Goal: Information Seeking & Learning: Find specific fact

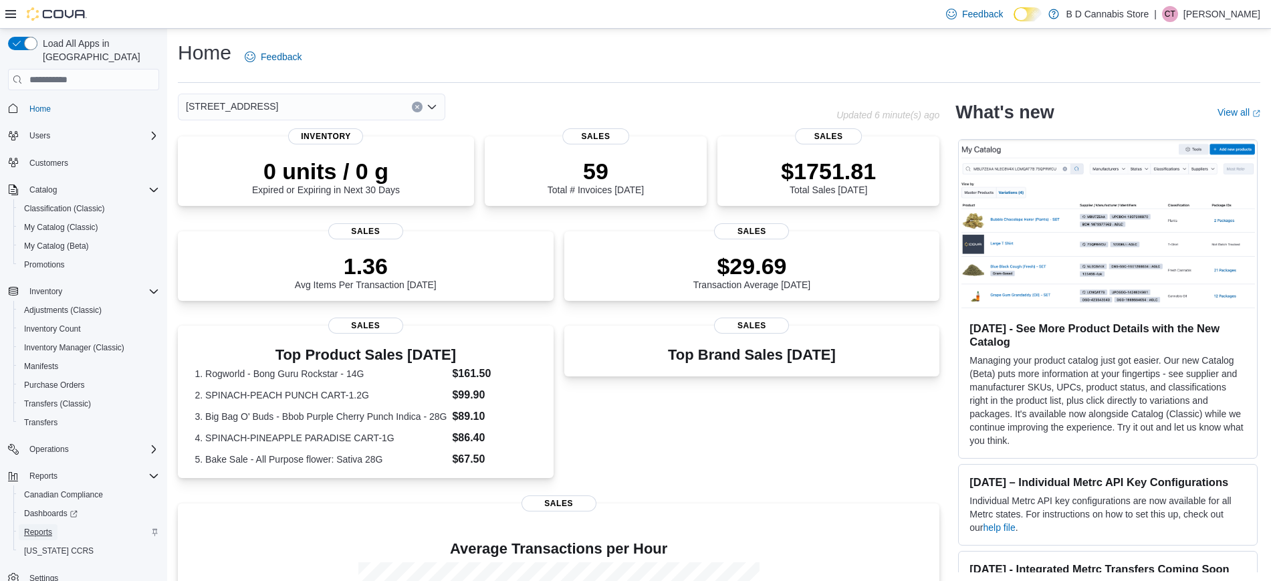
click at [47, 527] on span "Reports" at bounding box center [38, 532] width 28 height 11
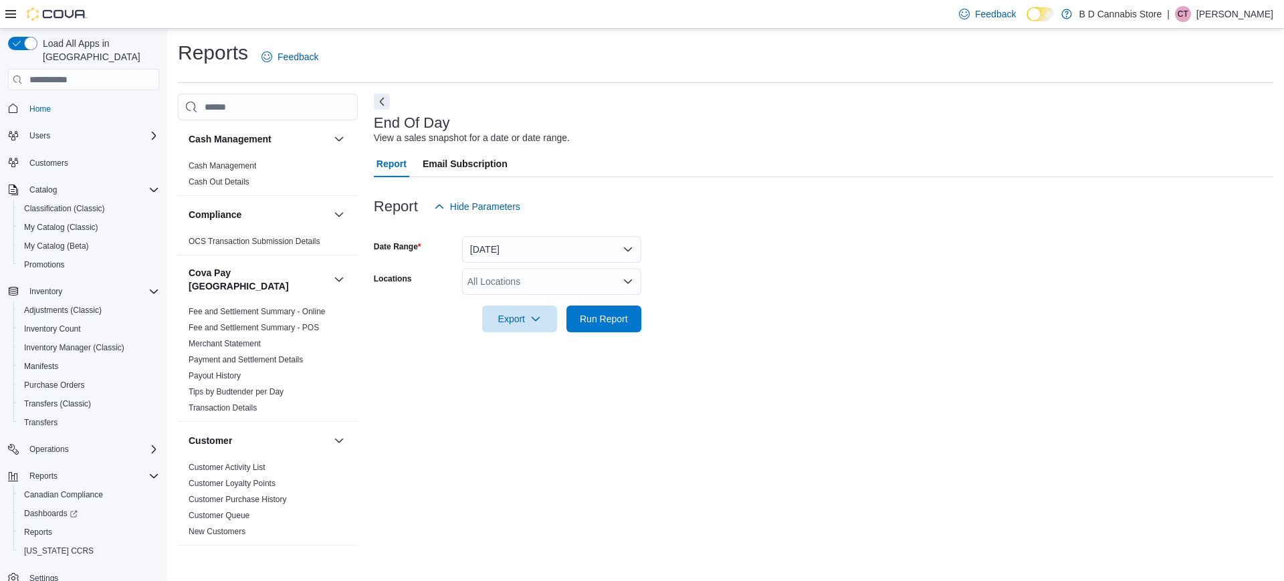
click at [550, 284] on div "All Locations" at bounding box center [551, 281] width 179 height 27
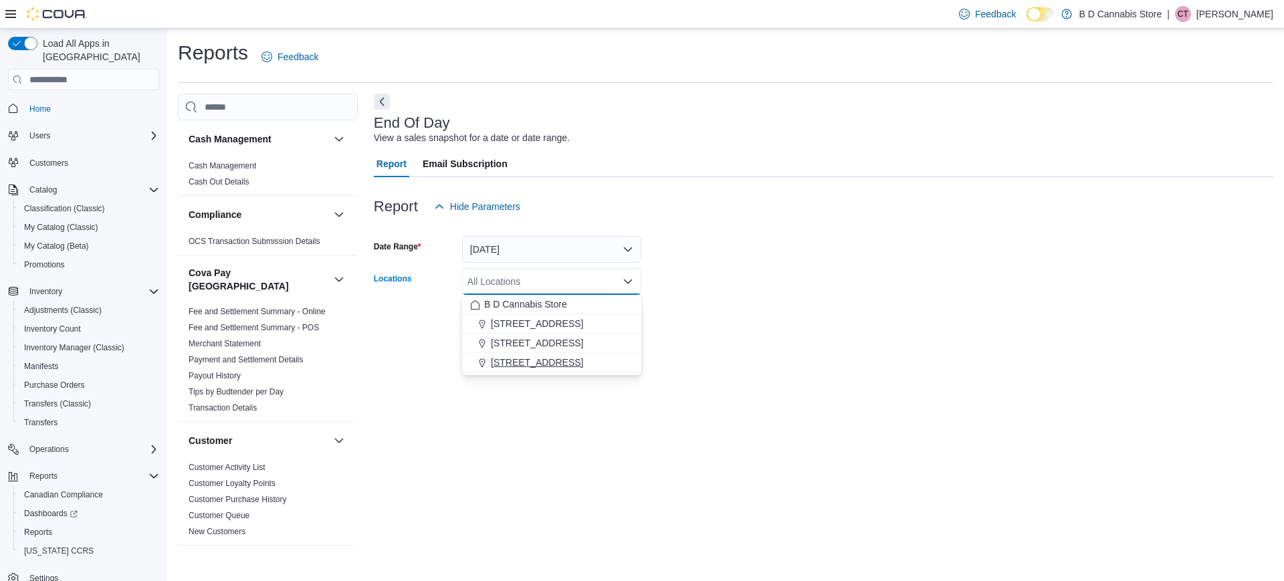
click at [557, 370] on button "[STREET_ADDRESS]" at bounding box center [551, 362] width 179 height 19
click at [693, 350] on div "End Of Day View a sales snapshot for a date or date range. Report Email Subscri…" at bounding box center [823, 325] width 899 height 463
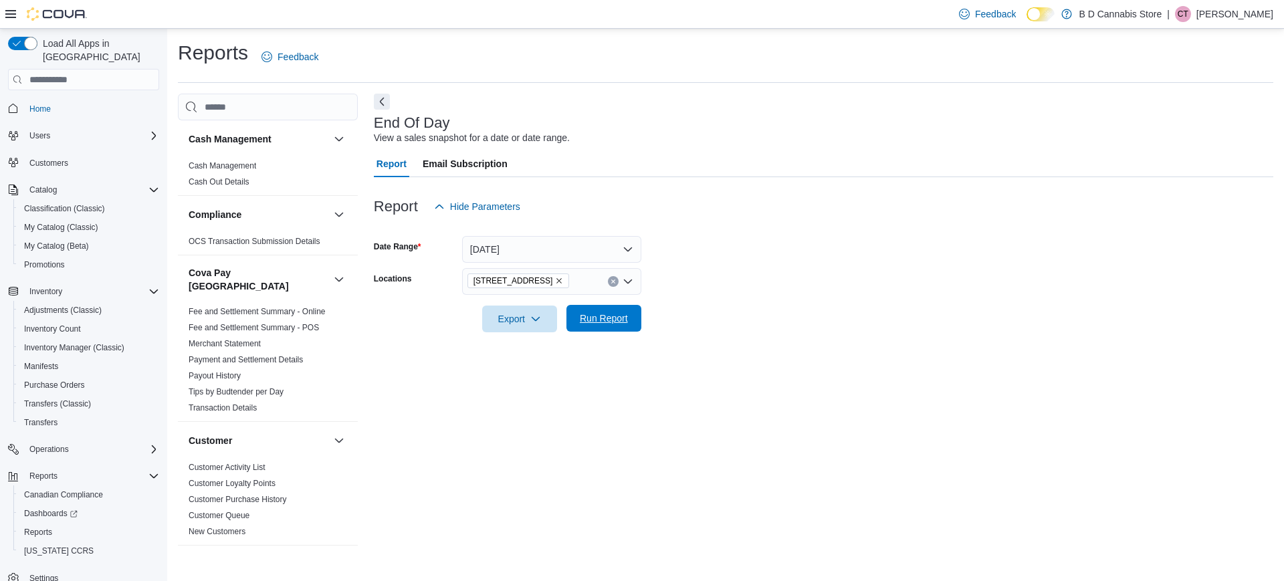
click at [609, 322] on span "Run Report" at bounding box center [604, 318] width 48 height 13
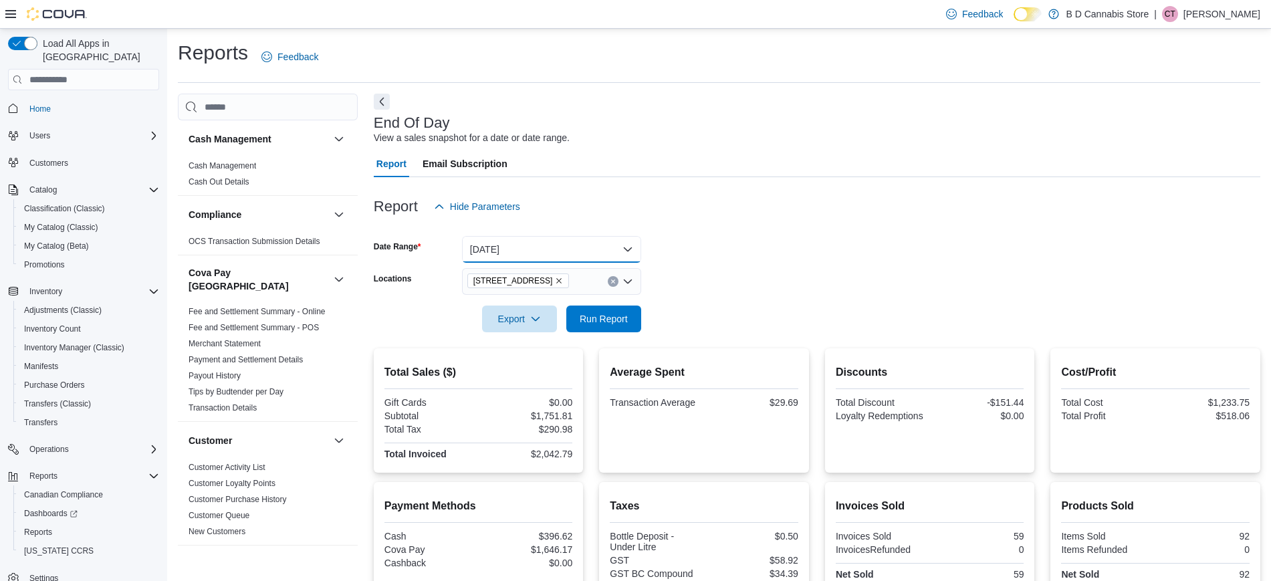
click at [583, 259] on button "[DATE]" at bounding box center [551, 249] width 179 height 27
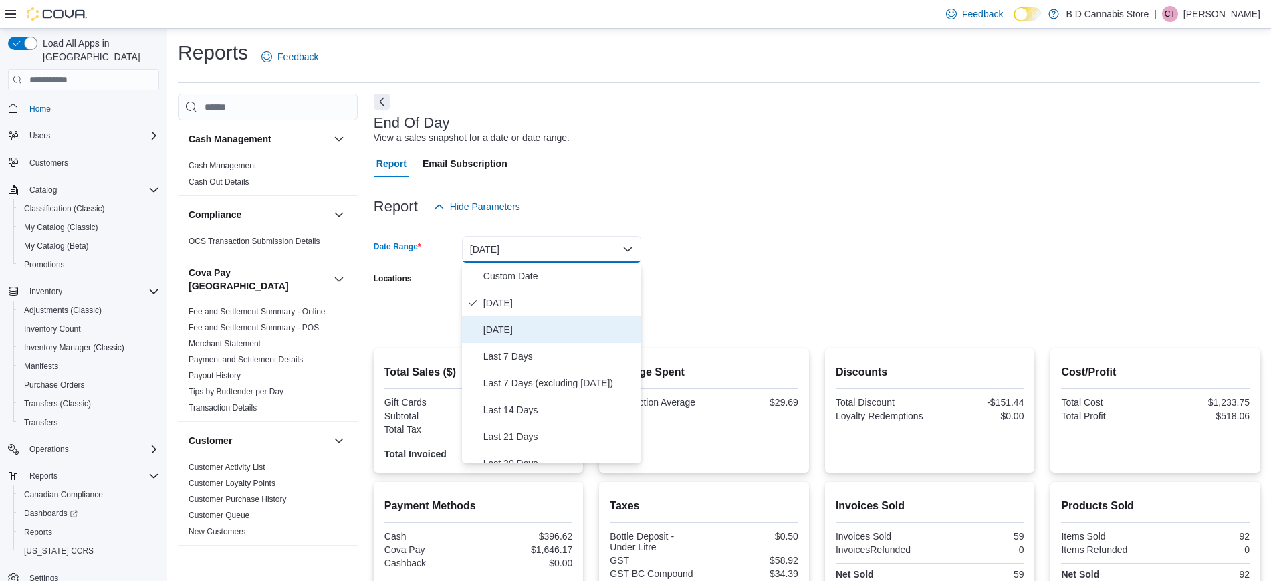
click at [530, 336] on span "[DATE]" at bounding box center [559, 330] width 152 height 16
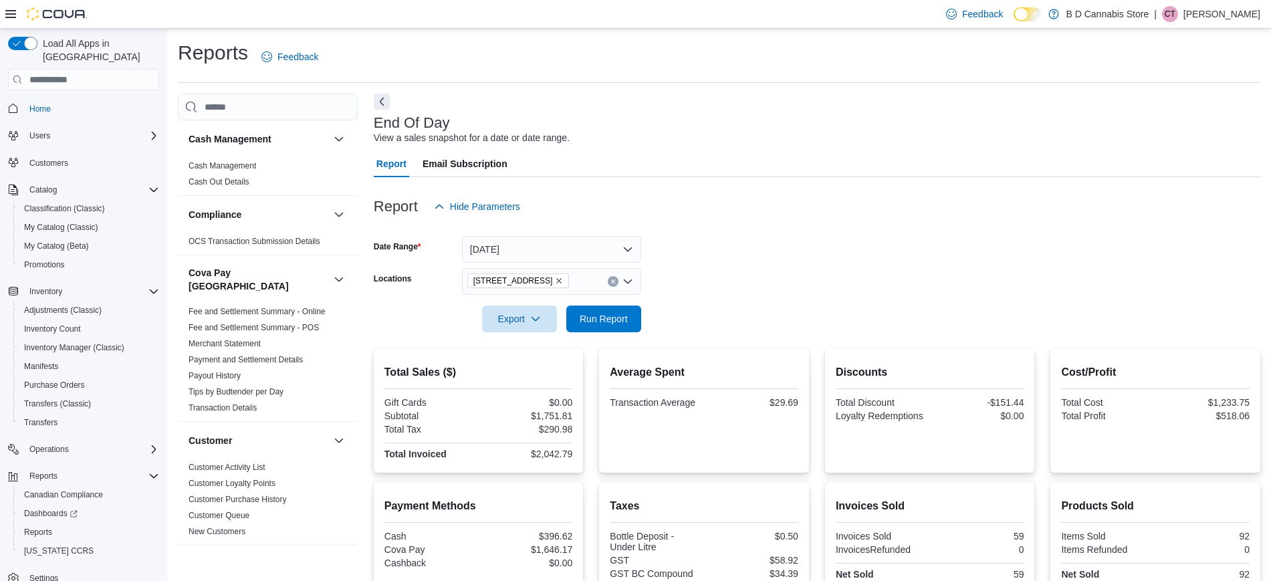
click at [750, 323] on form "Date Range [DATE] Locations [STREET_ADDRESS] Export Run Report" at bounding box center [817, 276] width 887 height 112
click at [612, 294] on div "[STREET_ADDRESS]" at bounding box center [551, 281] width 179 height 27
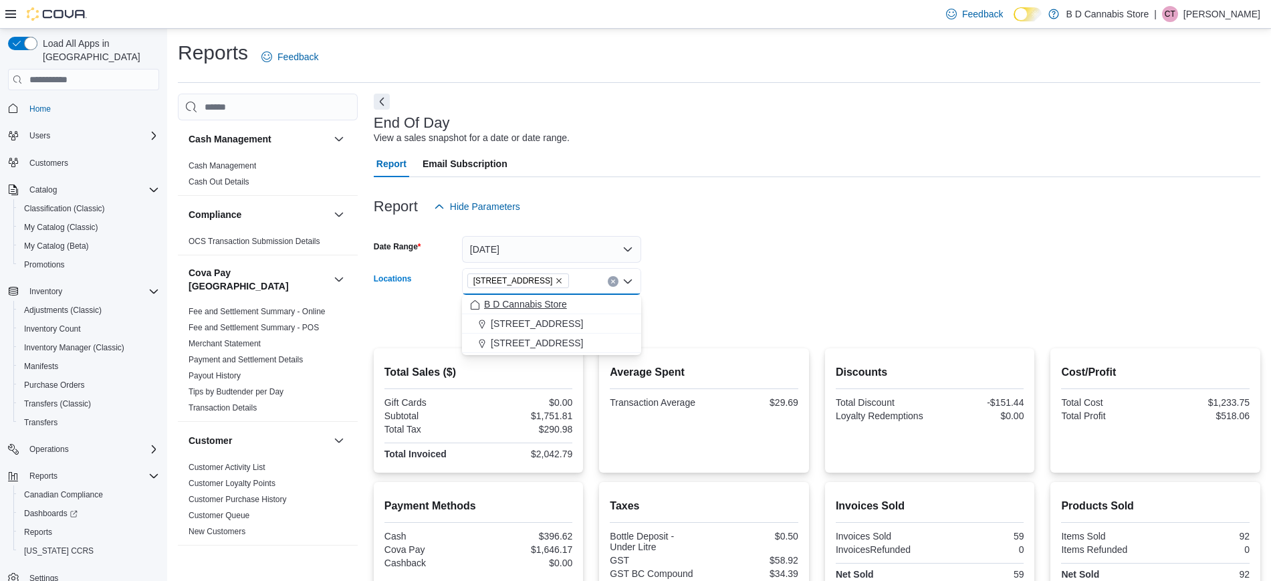
click at [603, 310] on div "B D Cannabis Store" at bounding box center [551, 304] width 163 height 13
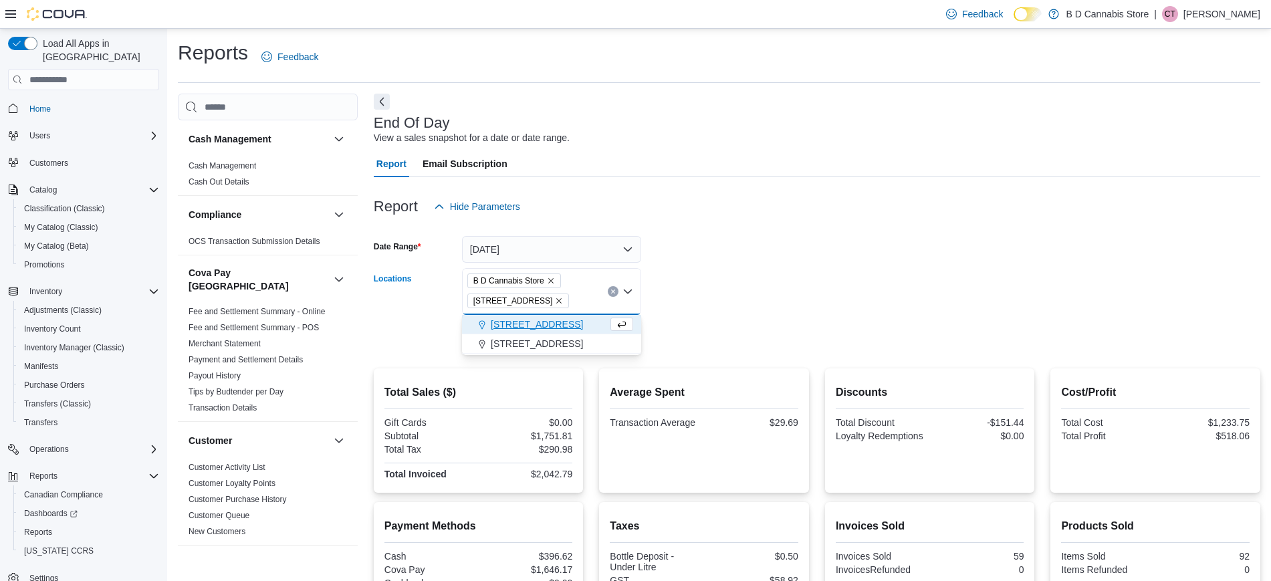
click at [550, 279] on icon "Remove B D Cannabis Store from selection in this group" at bounding box center [551, 281] width 8 height 8
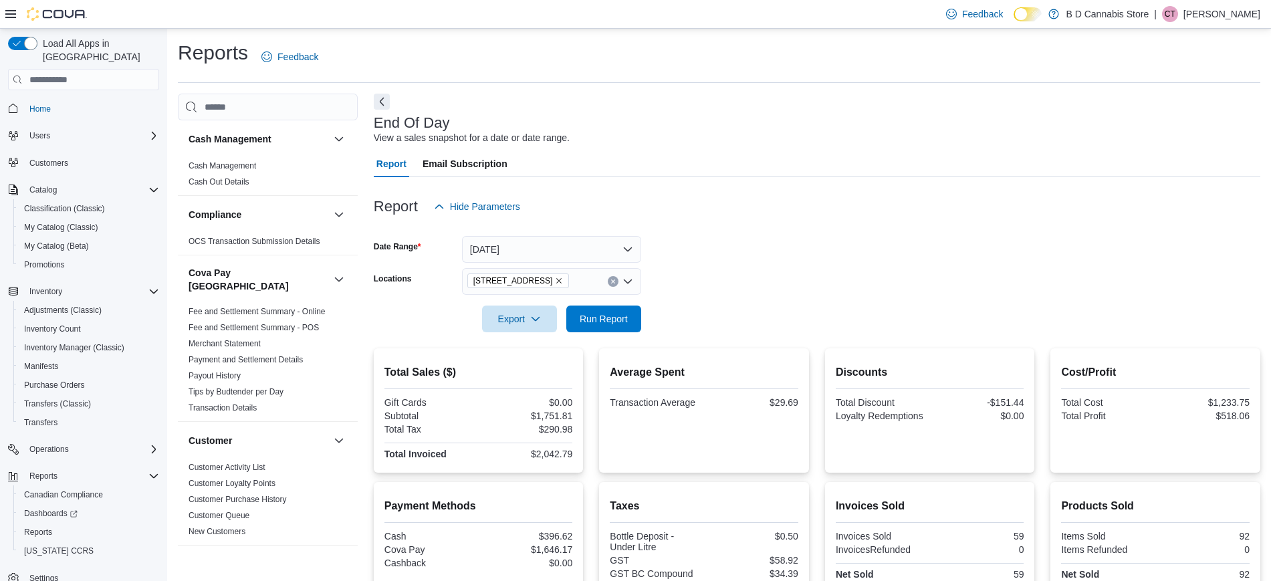
click at [684, 283] on form "Date Range [DATE] Locations [STREET_ADDRESS] Export Run Report" at bounding box center [817, 276] width 887 height 112
click at [601, 315] on span "Run Report" at bounding box center [604, 318] width 48 height 13
click at [566, 411] on div "$2,621.46" at bounding box center [527, 416] width 92 height 11
copy div "2,621.46"
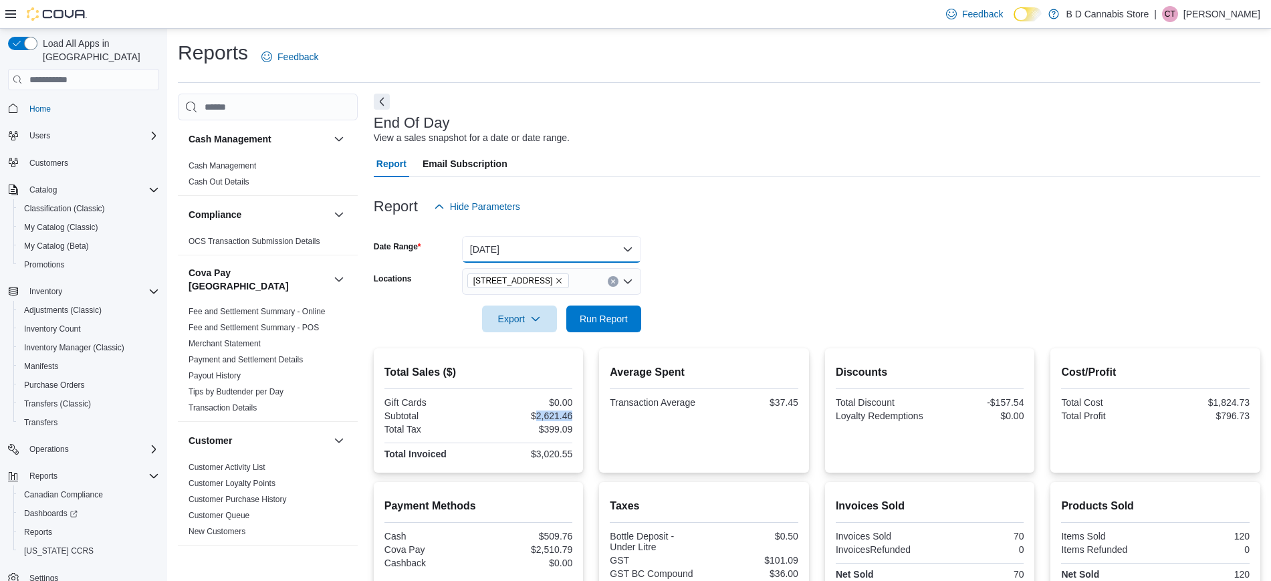
click at [521, 245] on button "[DATE]" at bounding box center [551, 249] width 179 height 27
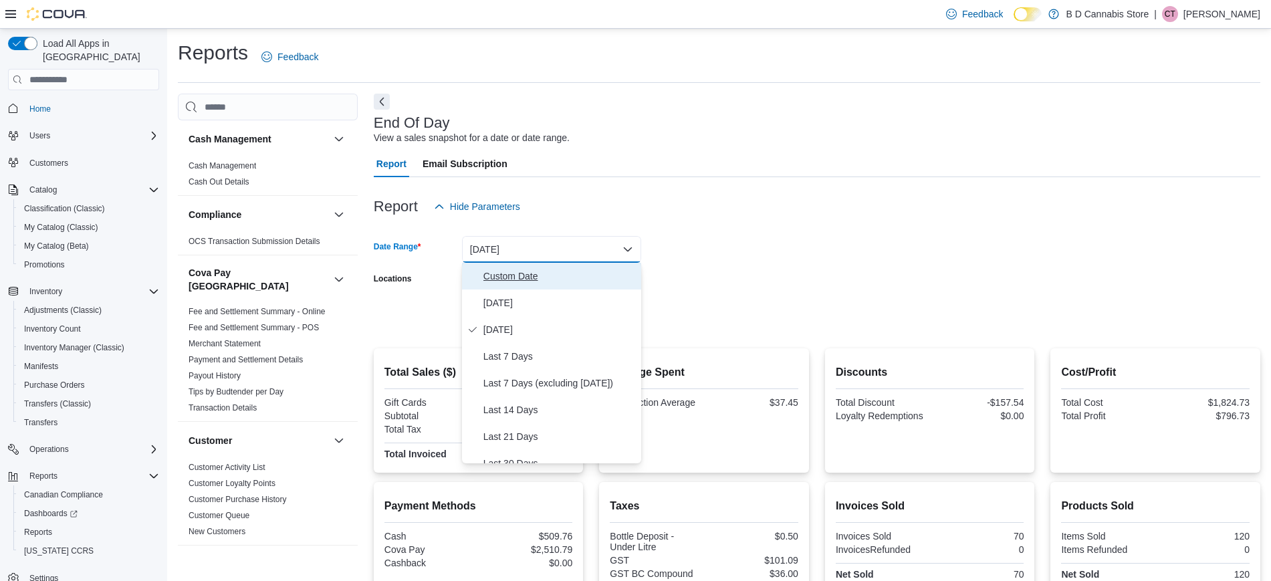
click at [549, 278] on span "Custom Date" at bounding box center [559, 276] width 152 height 16
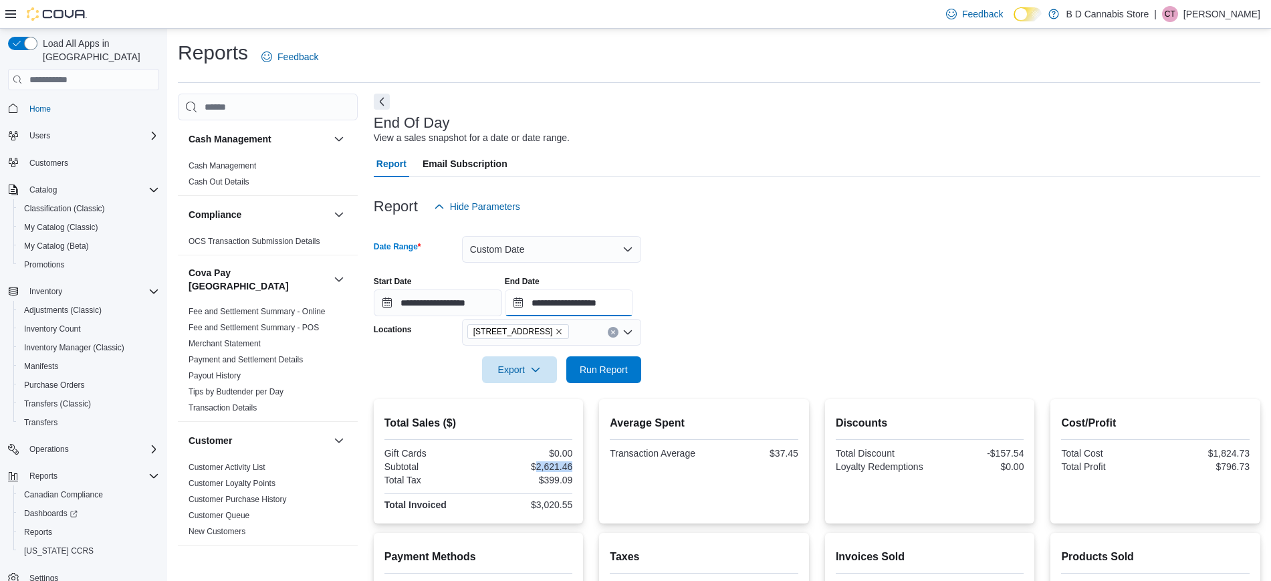
click at [583, 298] on input "**********" at bounding box center [569, 303] width 128 height 27
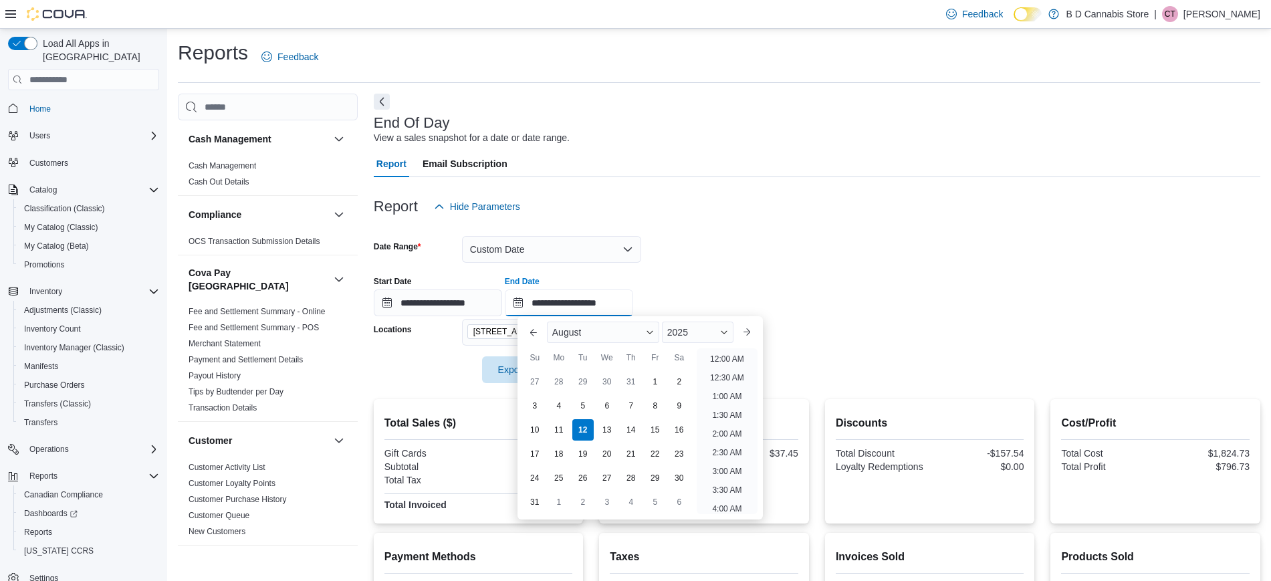
scroll to position [736, 0]
click at [544, 422] on div "10" at bounding box center [534, 430] width 23 height 23
type input "**********"
click at [726, 276] on div "**********" at bounding box center [817, 290] width 887 height 51
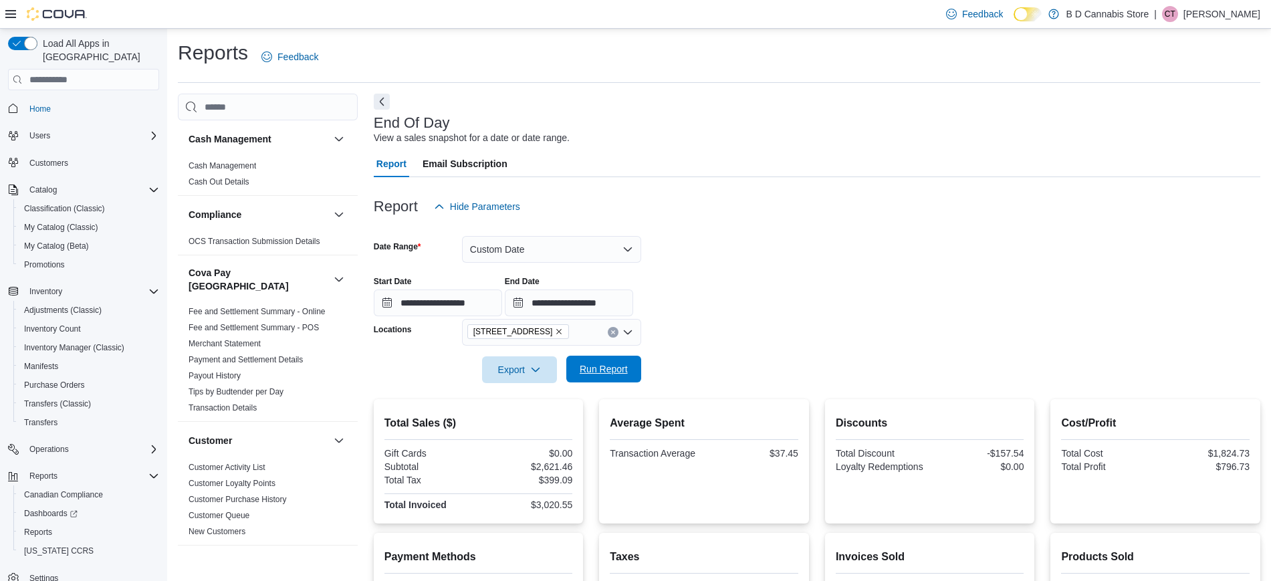
click at [603, 366] on span "Run Report" at bounding box center [604, 368] width 48 height 13
click at [544, 467] on div "$2,317.40" at bounding box center [527, 466] width 92 height 11
copy div "2,317.40"
click at [1199, 20] on p "[PERSON_NAME]" at bounding box center [1222, 14] width 77 height 16
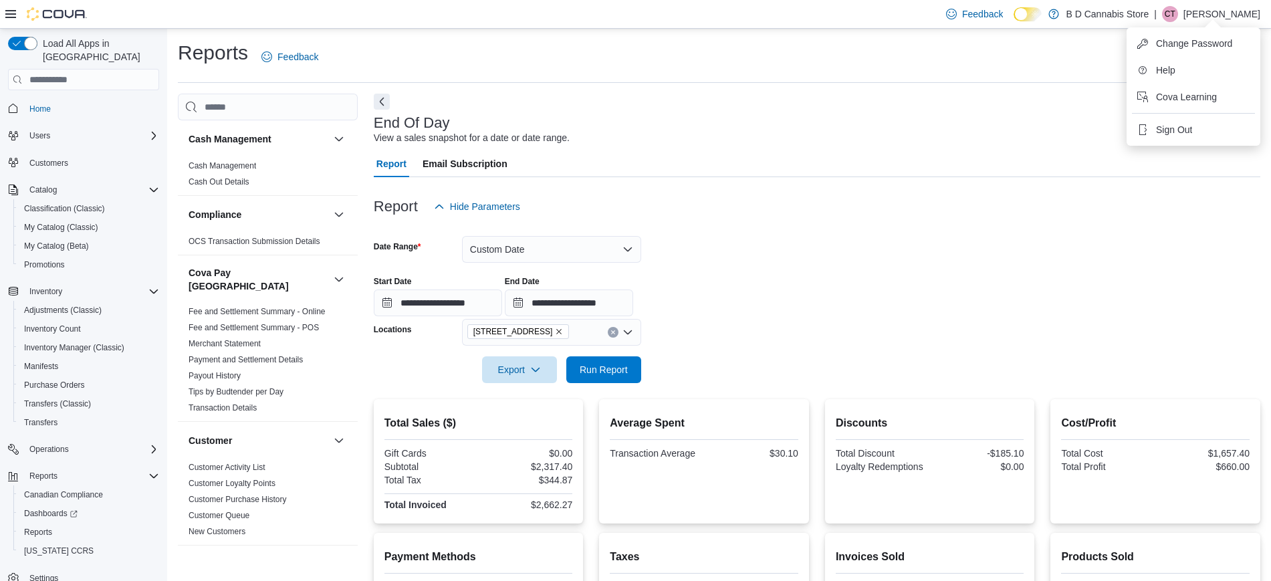
click at [893, 270] on div "**********" at bounding box center [817, 290] width 887 height 51
click at [578, 376] on span "Run Report" at bounding box center [603, 369] width 59 height 27
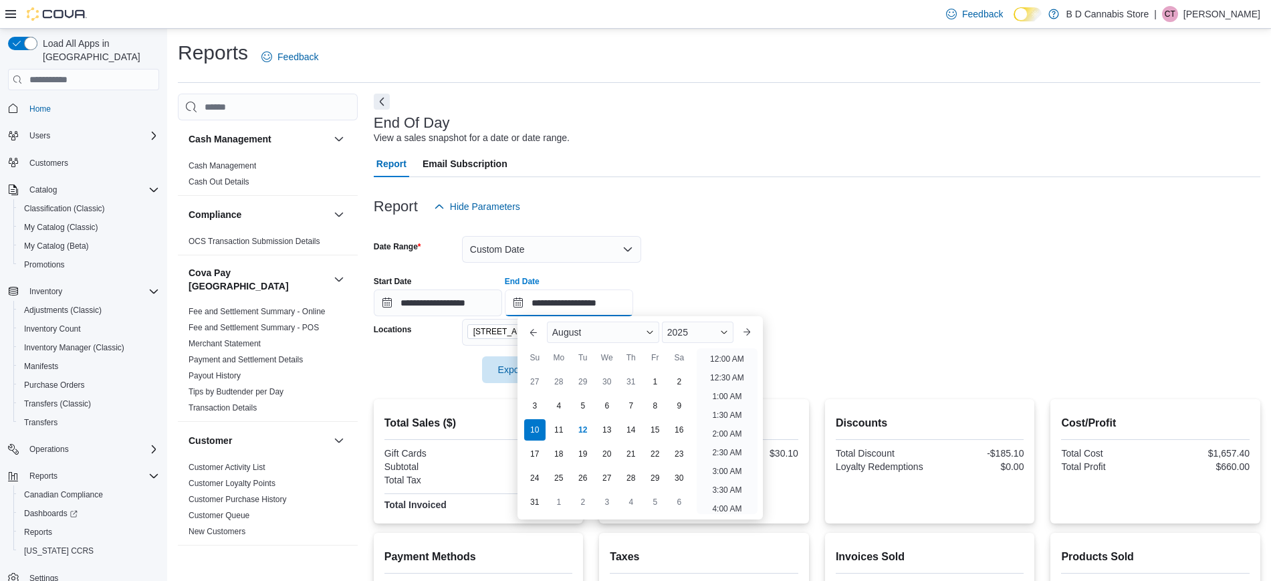
click at [583, 300] on input "**********" at bounding box center [569, 303] width 128 height 27
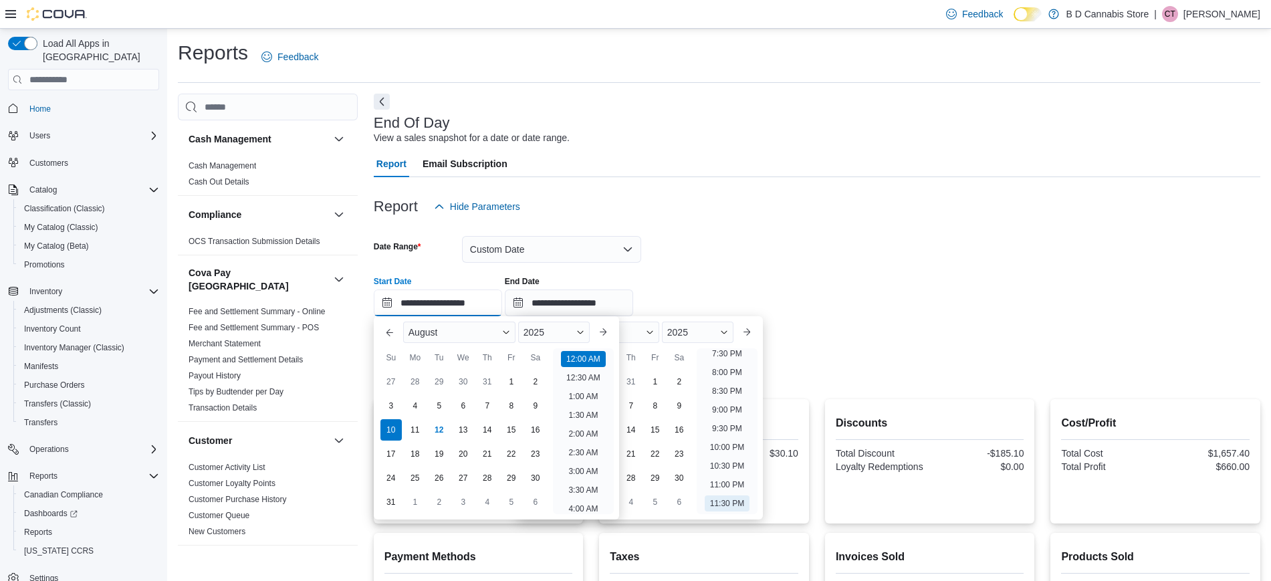
click at [458, 295] on input "**********" at bounding box center [438, 303] width 128 height 27
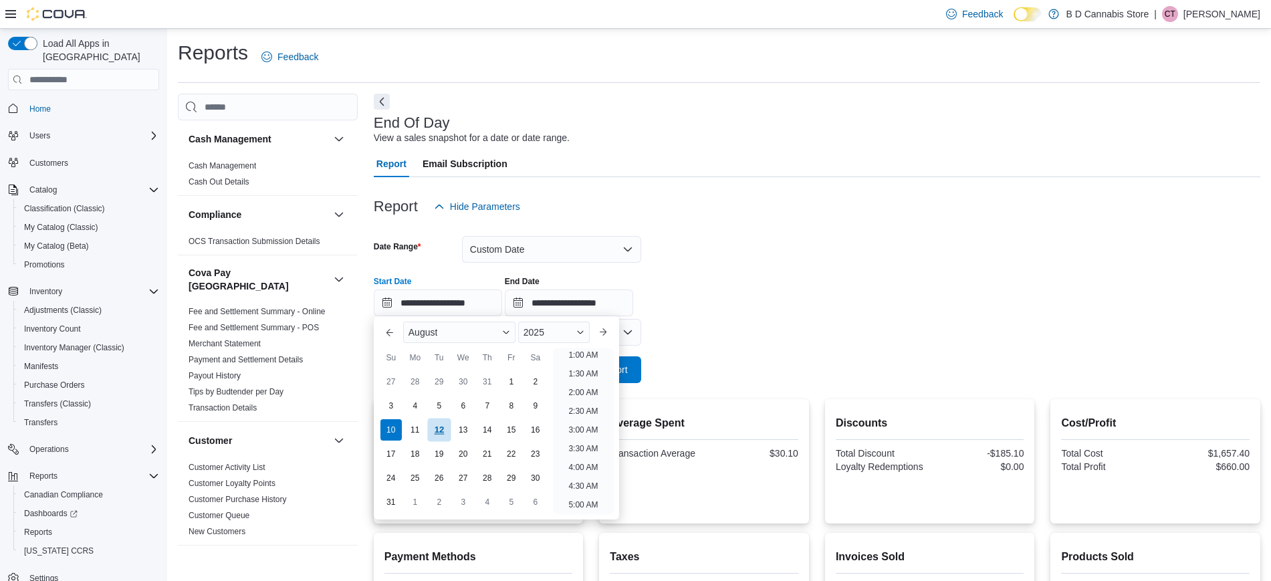
click at [437, 429] on div "12" at bounding box center [438, 430] width 23 height 23
type input "**********"
click at [760, 280] on div "**********" at bounding box center [817, 290] width 887 height 51
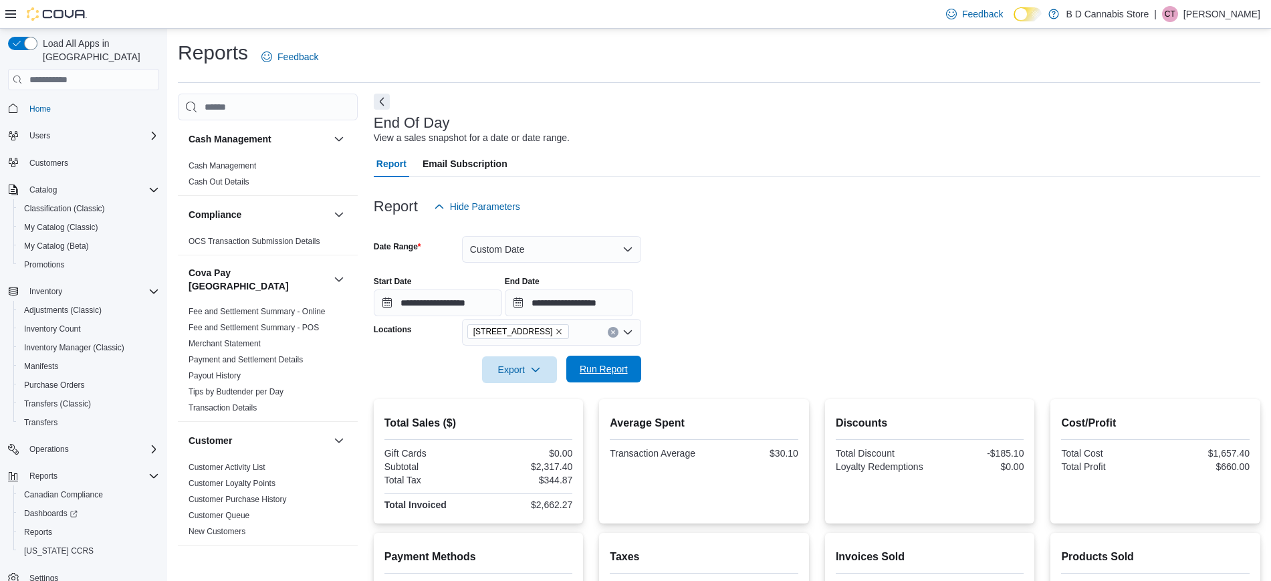
click at [637, 363] on button "Run Report" at bounding box center [603, 369] width 75 height 27
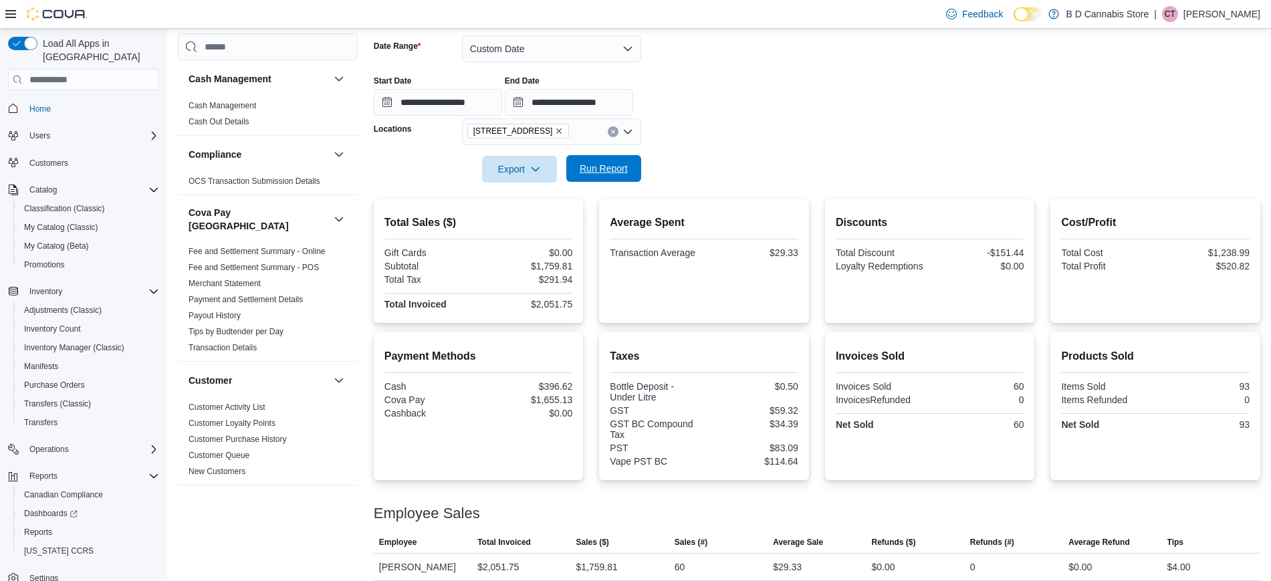
scroll to position [211, 0]
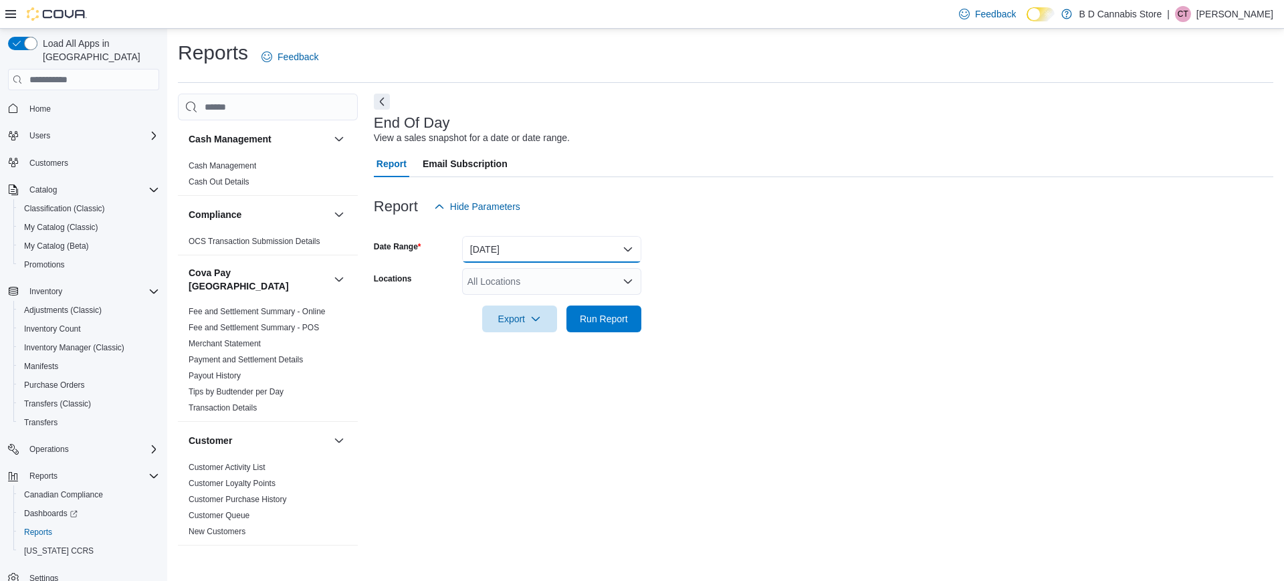
click at [605, 258] on button "[DATE]" at bounding box center [551, 249] width 179 height 27
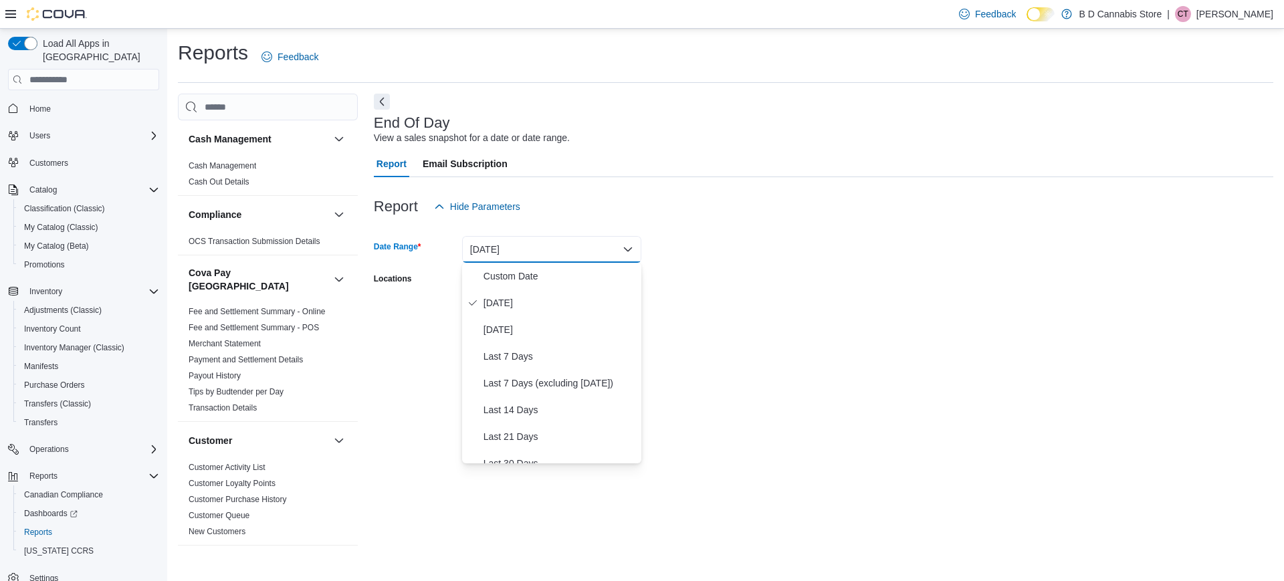
click at [809, 272] on form "Date Range Today Locations All Locations Export Run Report" at bounding box center [823, 276] width 899 height 112
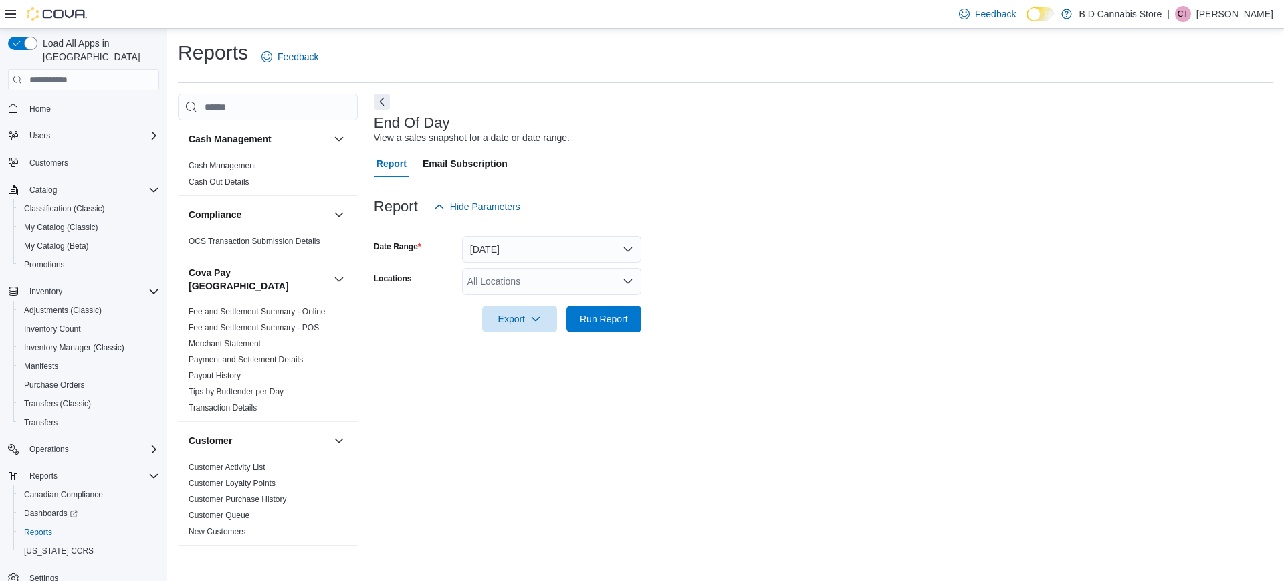
click at [584, 286] on div "All Locations" at bounding box center [551, 281] width 179 height 27
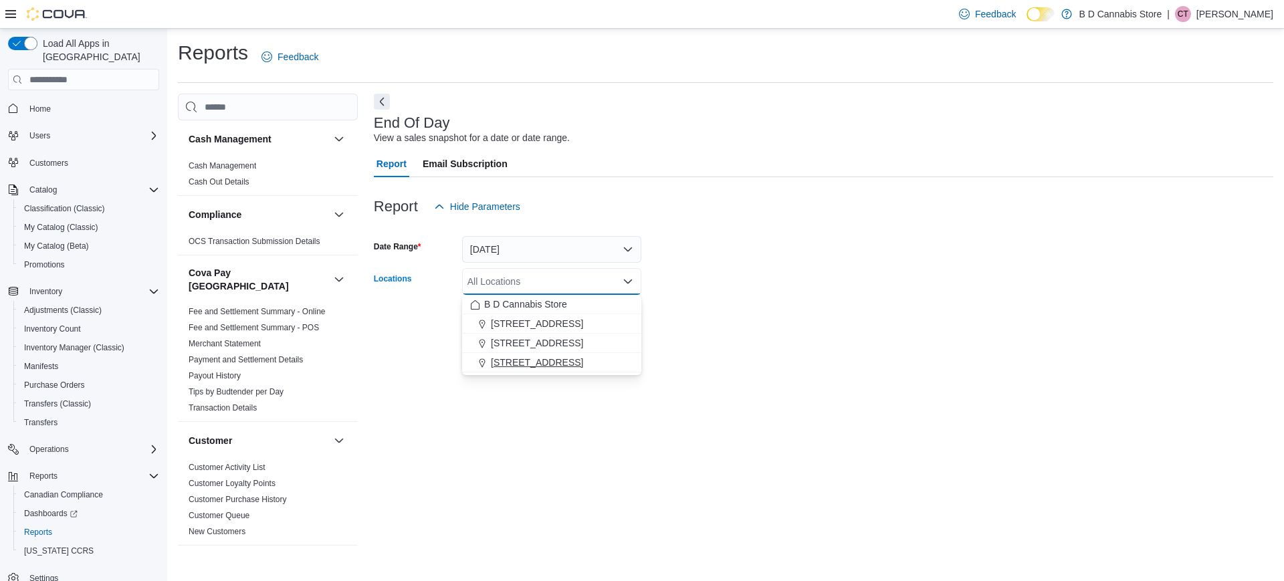
click at [556, 361] on span "[STREET_ADDRESS]" at bounding box center [537, 362] width 92 height 13
click at [728, 321] on form "Date Range Today Locations 522 Admirals Road Combo box. Selected. 522 Admirals …" at bounding box center [823, 276] width 899 height 112
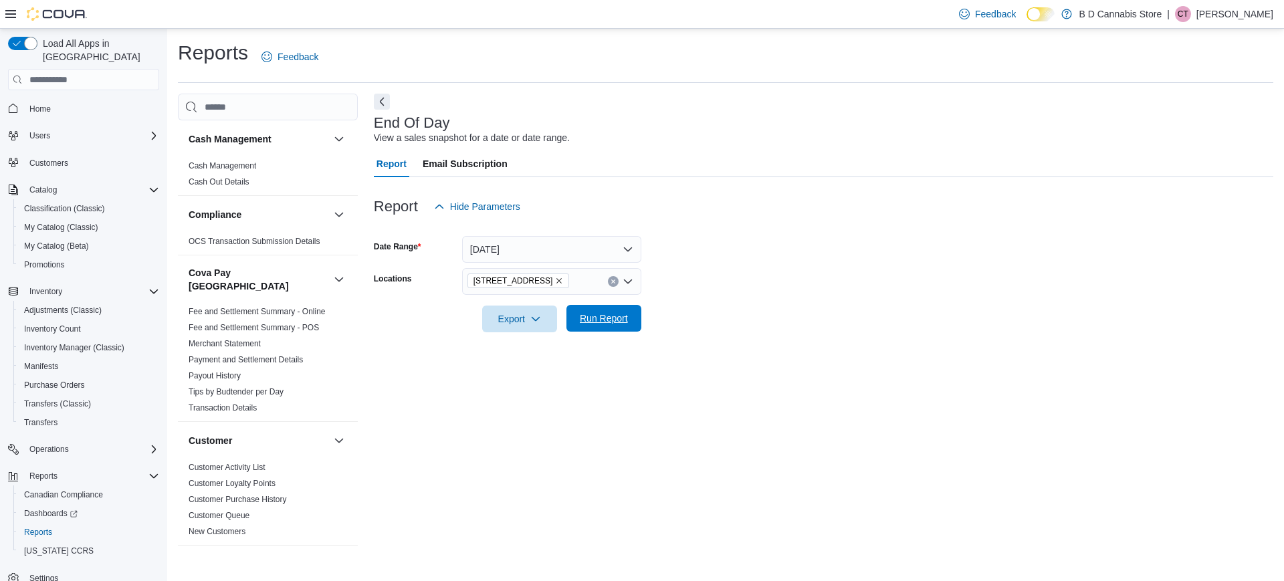
click at [617, 316] on span "Run Report" at bounding box center [604, 318] width 48 height 13
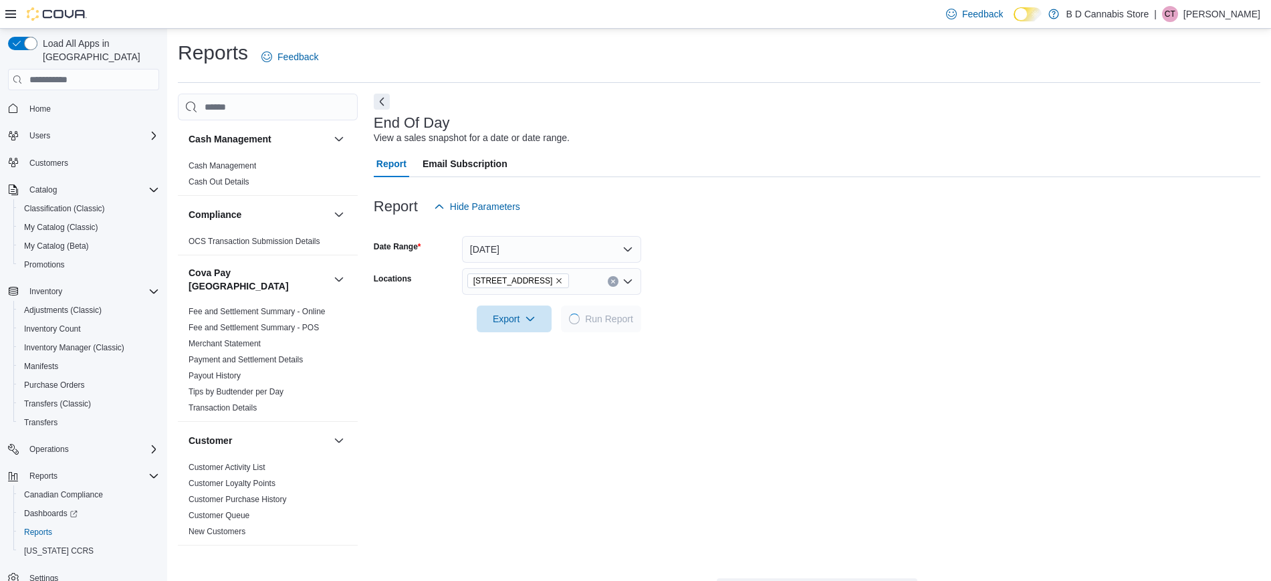
scroll to position [140, 0]
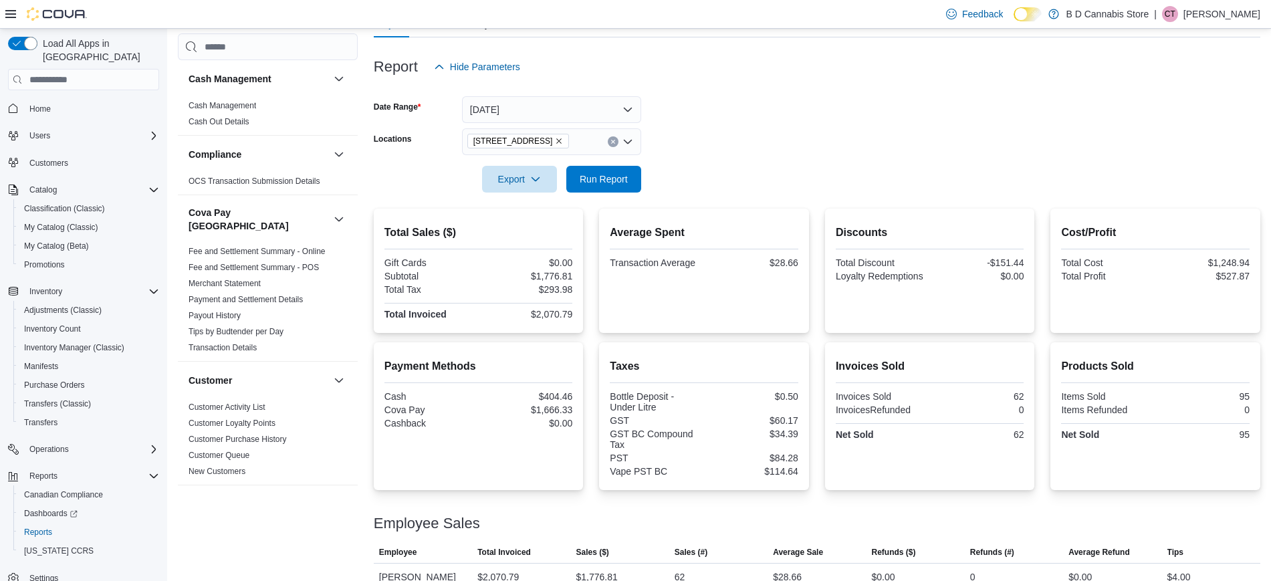
click at [556, 407] on div "$1,666.33" at bounding box center [527, 410] width 92 height 11
click at [564, 280] on div "$1,776.81" at bounding box center [527, 276] width 92 height 11
copy div "1,776.81"
